Goal: Information Seeking & Learning: Learn about a topic

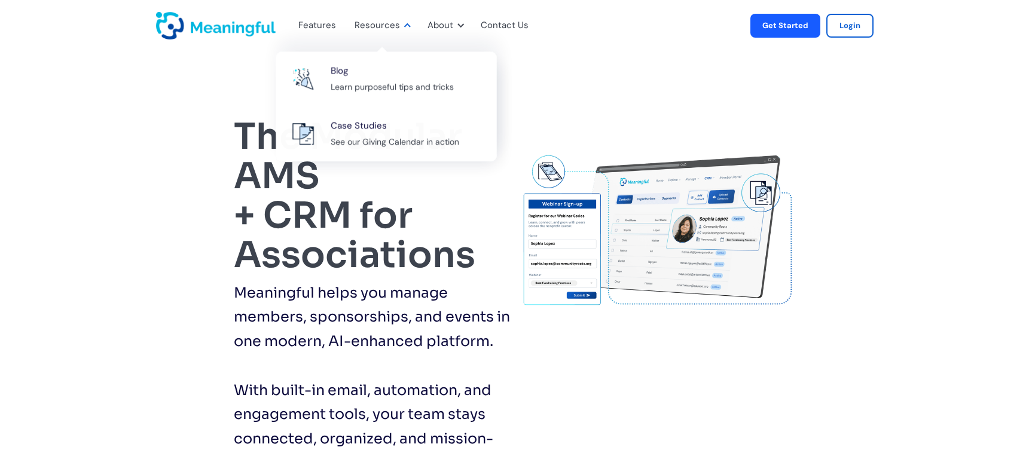
click at [377, 22] on div "Resources" at bounding box center [377, 26] width 45 height 16
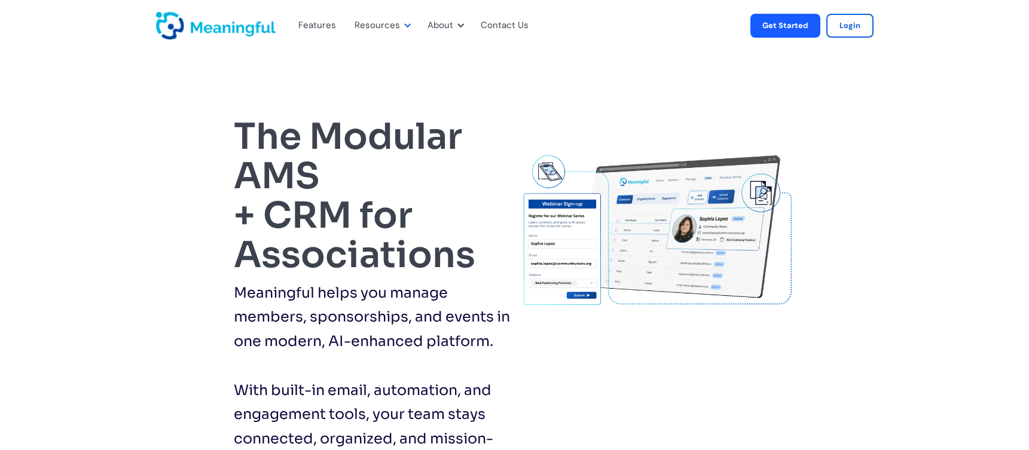
click at [377, 22] on div "Resources" at bounding box center [377, 26] width 45 height 16
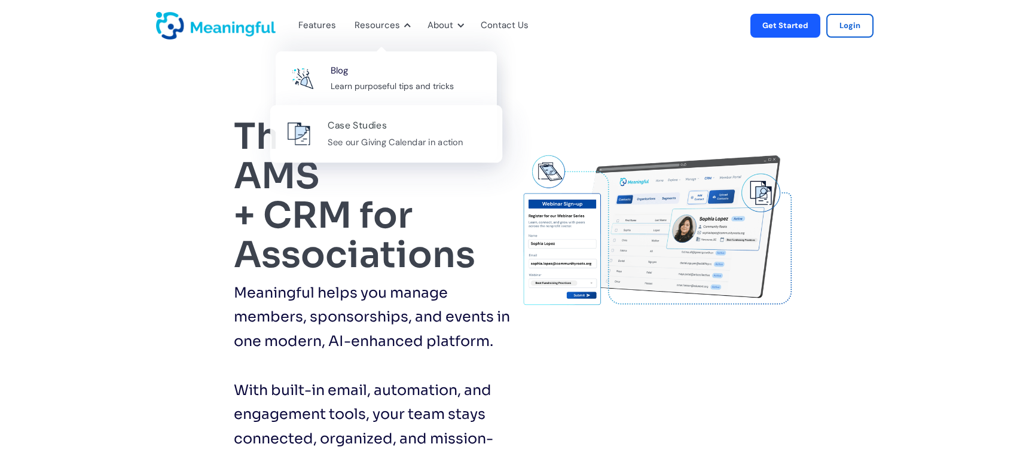
click at [368, 128] on div "Case Studies" at bounding box center [357, 126] width 59 height 16
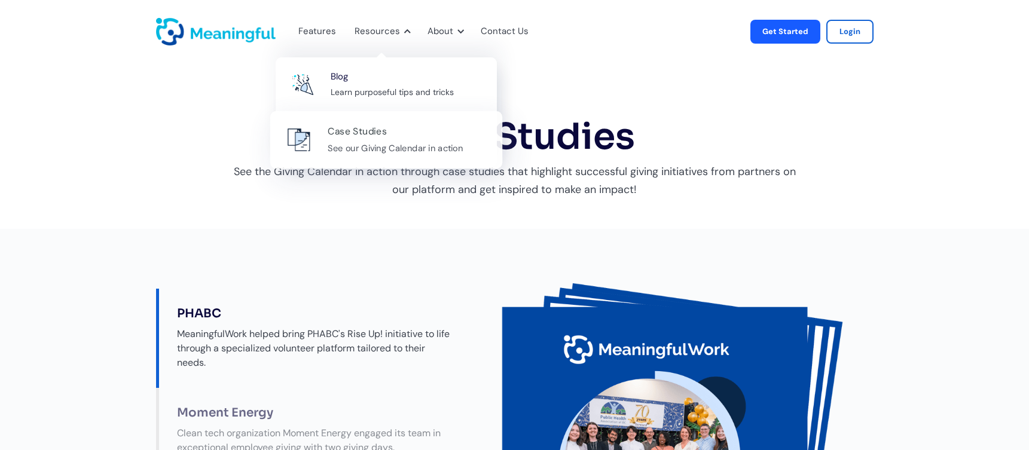
click at [347, 138] on div "Case Studies" at bounding box center [357, 132] width 59 height 16
click at [362, 69] on div "Blog Learn purposeful tips and tricks" at bounding box center [409, 85] width 162 height 32
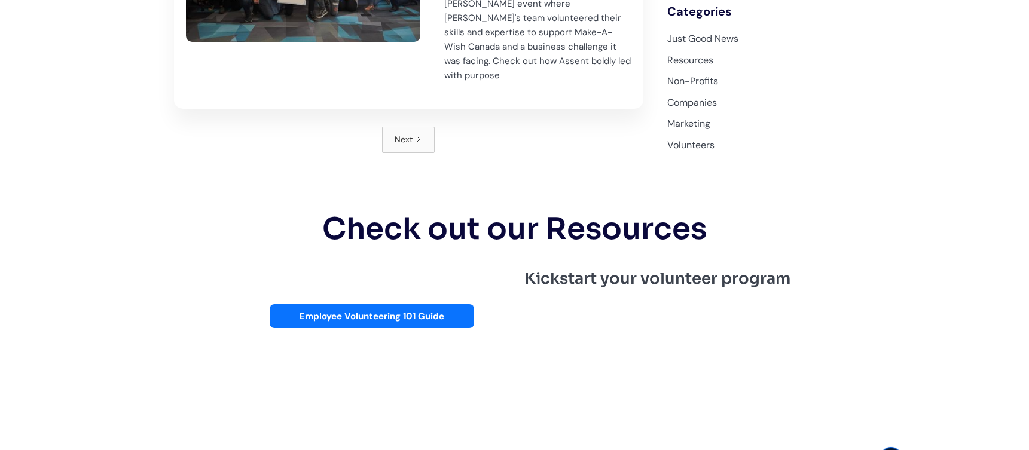
scroll to position [1794, 0]
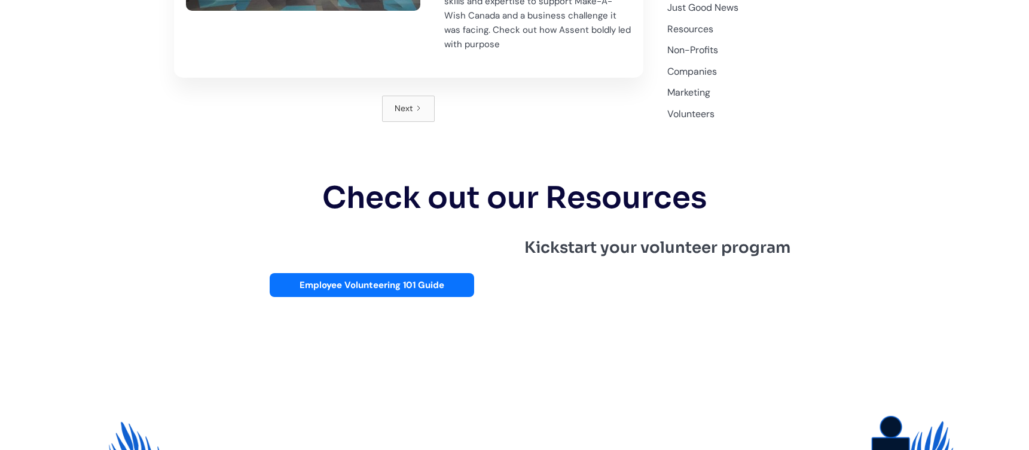
click at [410, 102] on div "Next" at bounding box center [404, 109] width 18 height 14
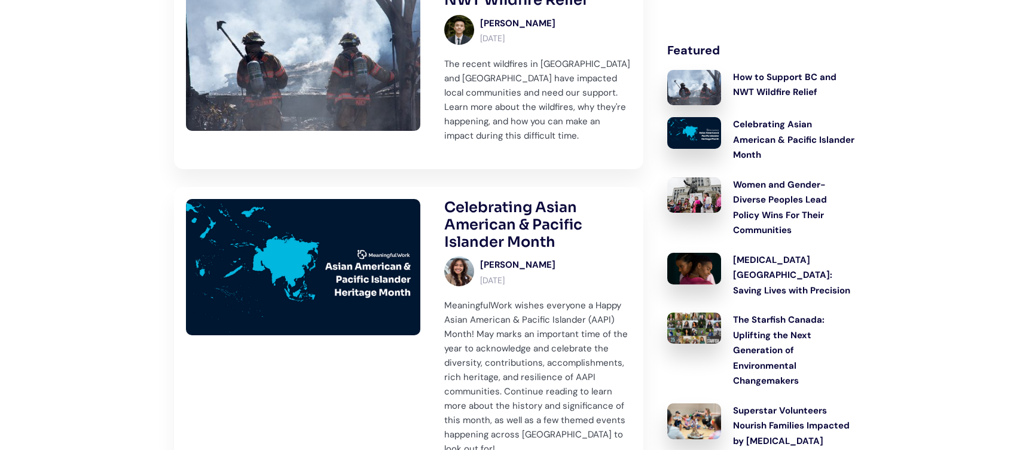
scroll to position [472, 0]
